Goal: Task Accomplishment & Management: Manage account settings

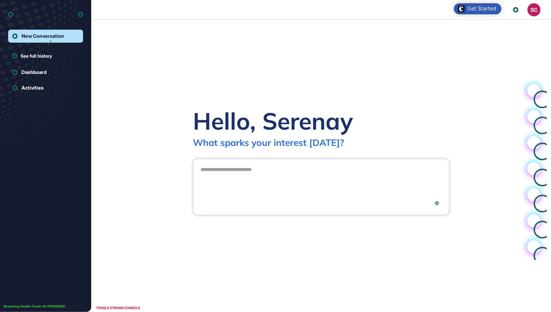
scroll to position [0, 0]
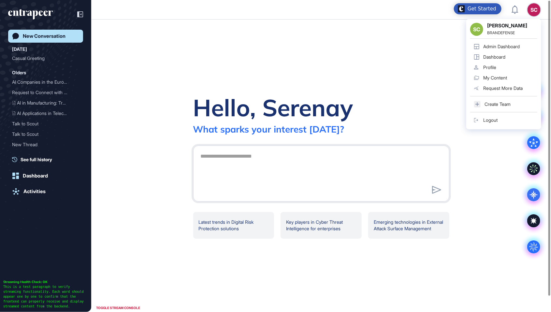
click at [509, 44] on div "Admin Dashboard" at bounding box center [501, 46] width 37 height 5
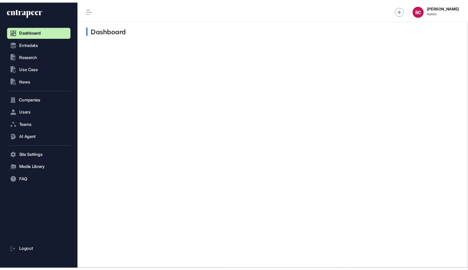
scroll to position [0, 0]
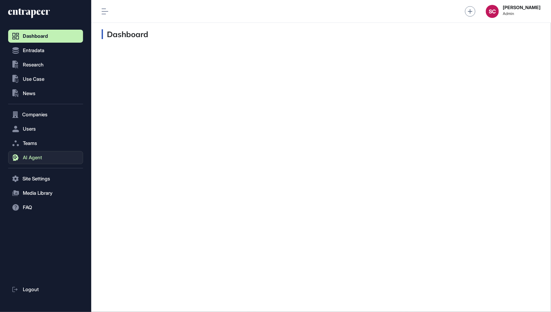
click at [50, 162] on button "AI Agent" at bounding box center [45, 157] width 75 height 13
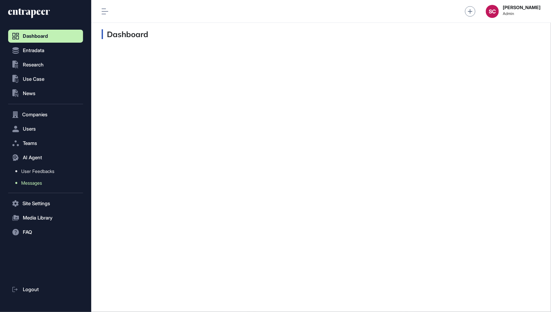
click at [45, 187] on link "Messages" at bounding box center [47, 183] width 72 height 12
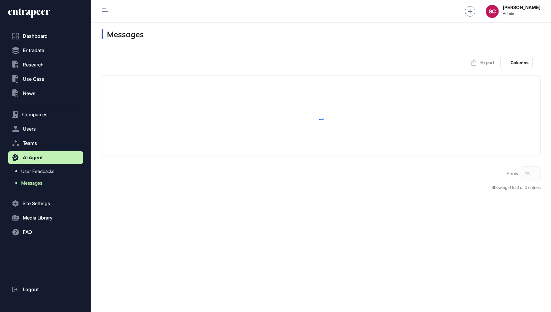
click at [45, 187] on link "Messages" at bounding box center [47, 183] width 72 height 12
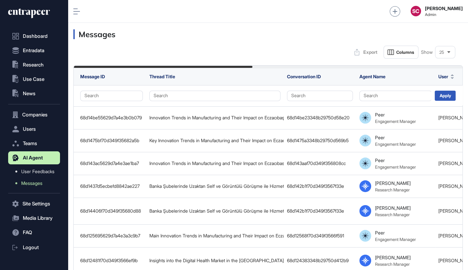
scroll to position [302, 400]
click at [72, 13] on div "SC [PERSON_NAME] Admin" at bounding box center [268, 11] width 400 height 23
click at [75, 14] on icon at bounding box center [76, 11] width 7 height 6
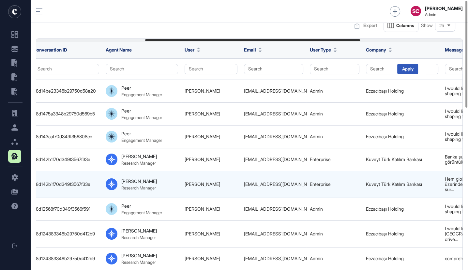
scroll to position [0, 0]
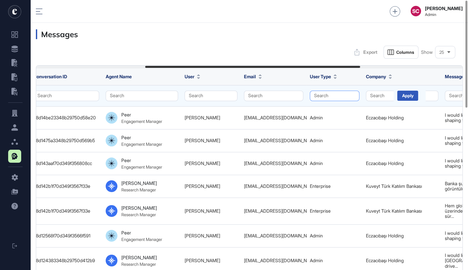
click at [337, 92] on button "Search" at bounding box center [335, 96] width 50 height 10
click at [338, 105] on div "Enterprise" at bounding box center [333, 108] width 38 height 9
click at [403, 97] on div "Apply" at bounding box center [407, 96] width 21 height 10
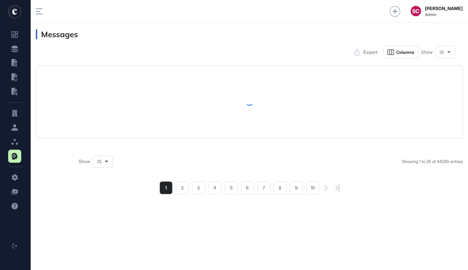
scroll to position [299, 437]
click at [441, 55] on div "25" at bounding box center [445, 52] width 20 height 13
click at [452, 113] on li "100" at bounding box center [445, 118] width 16 height 13
